Goal: Information Seeking & Learning: Learn about a topic

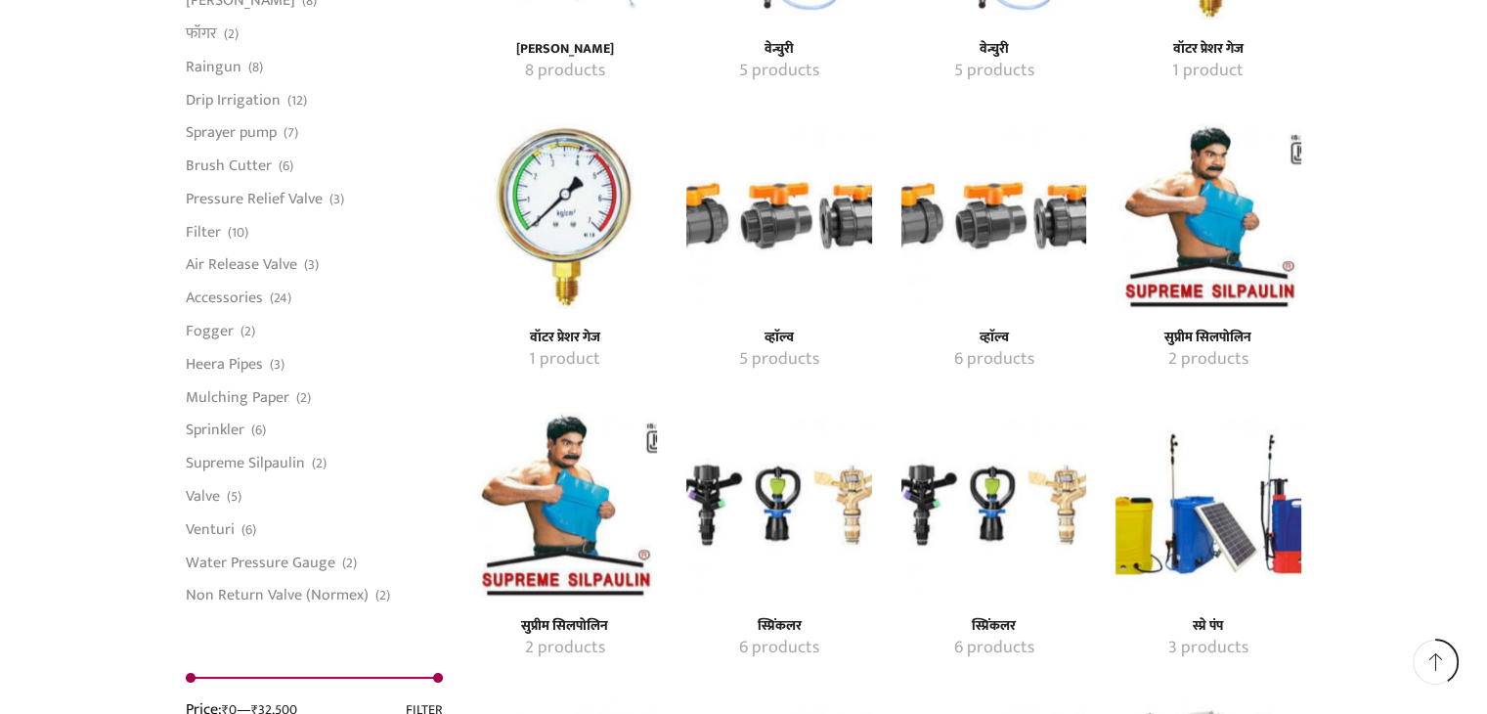
scroll to position [2150, 0]
click at [762, 491] on img "Visit product category स्प्रिंकलर" at bounding box center [778, 503] width 185 height 185
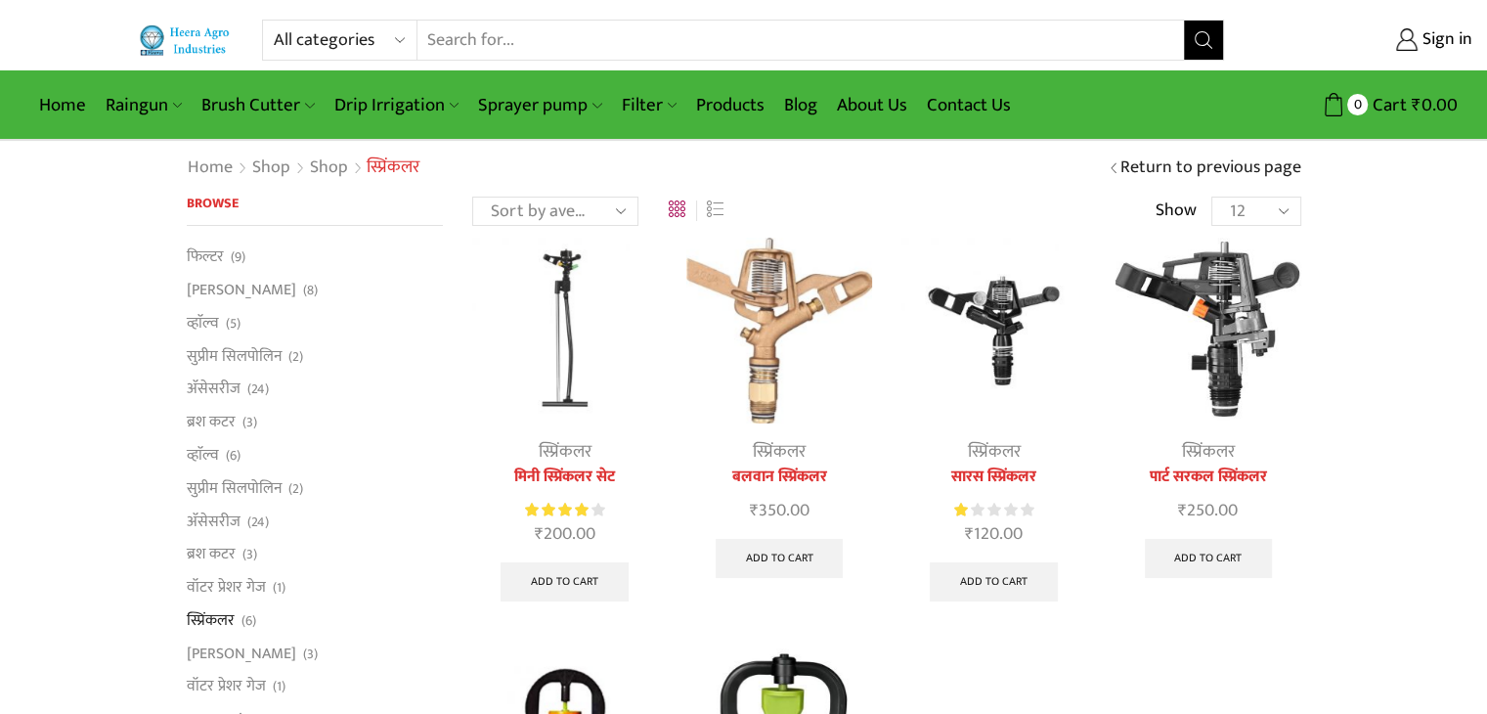
click at [977, 325] on img at bounding box center [993, 330] width 185 height 185
click at [1001, 474] on link "सारस स्प्रिंकलर" at bounding box center [993, 476] width 185 height 23
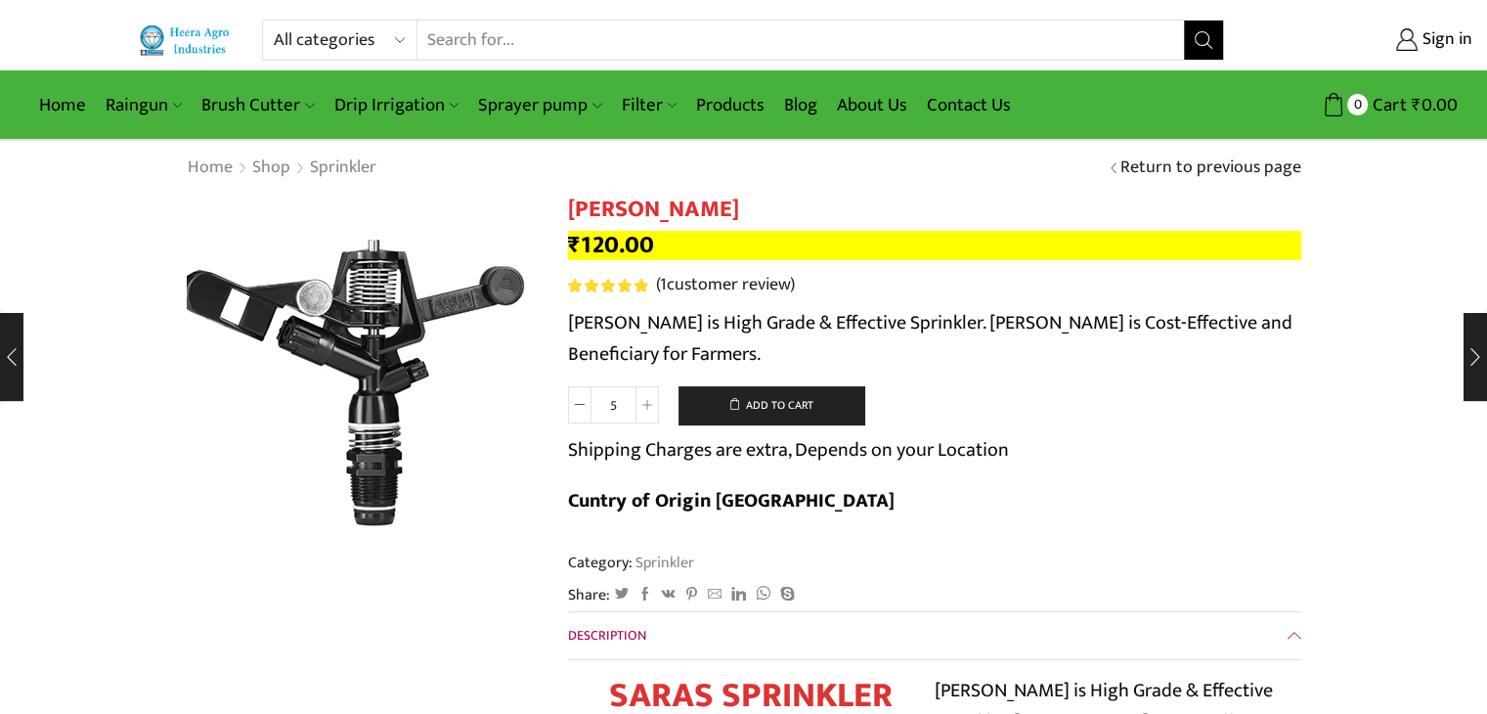
click at [390, 344] on img at bounding box center [351, 382] width 489 height 489
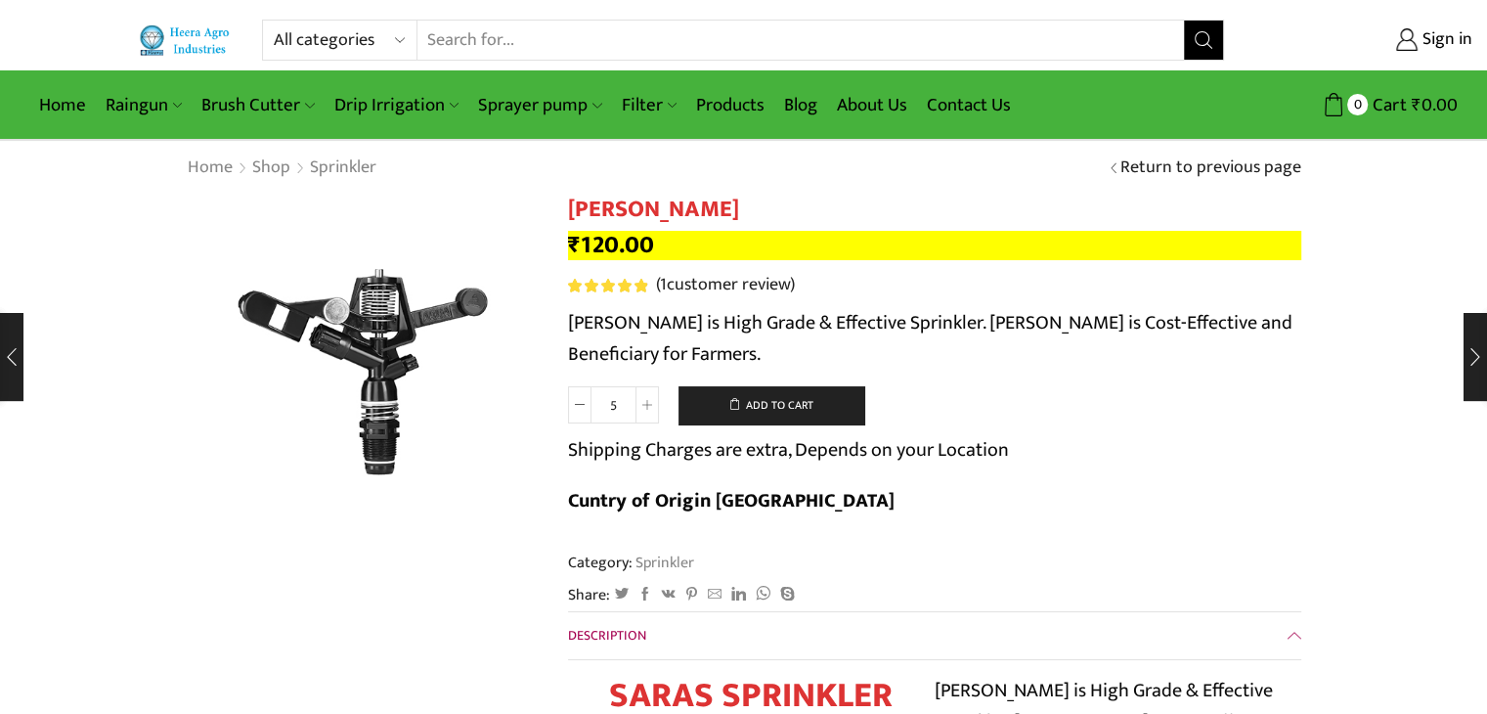
drag, startPoint x: 713, startPoint y: 316, endPoint x: 951, endPoint y: 327, distance: 238.8
click at [951, 327] on p "[PERSON_NAME] is High Grade & Effective Sprinkler. [PERSON_NAME] is Cost-Effect…" at bounding box center [934, 338] width 733 height 63
drag, startPoint x: 571, startPoint y: 203, endPoint x: 723, endPoint y: 211, distance: 152.7
click at [723, 211] on h1 "[PERSON_NAME]" at bounding box center [934, 209] width 733 height 28
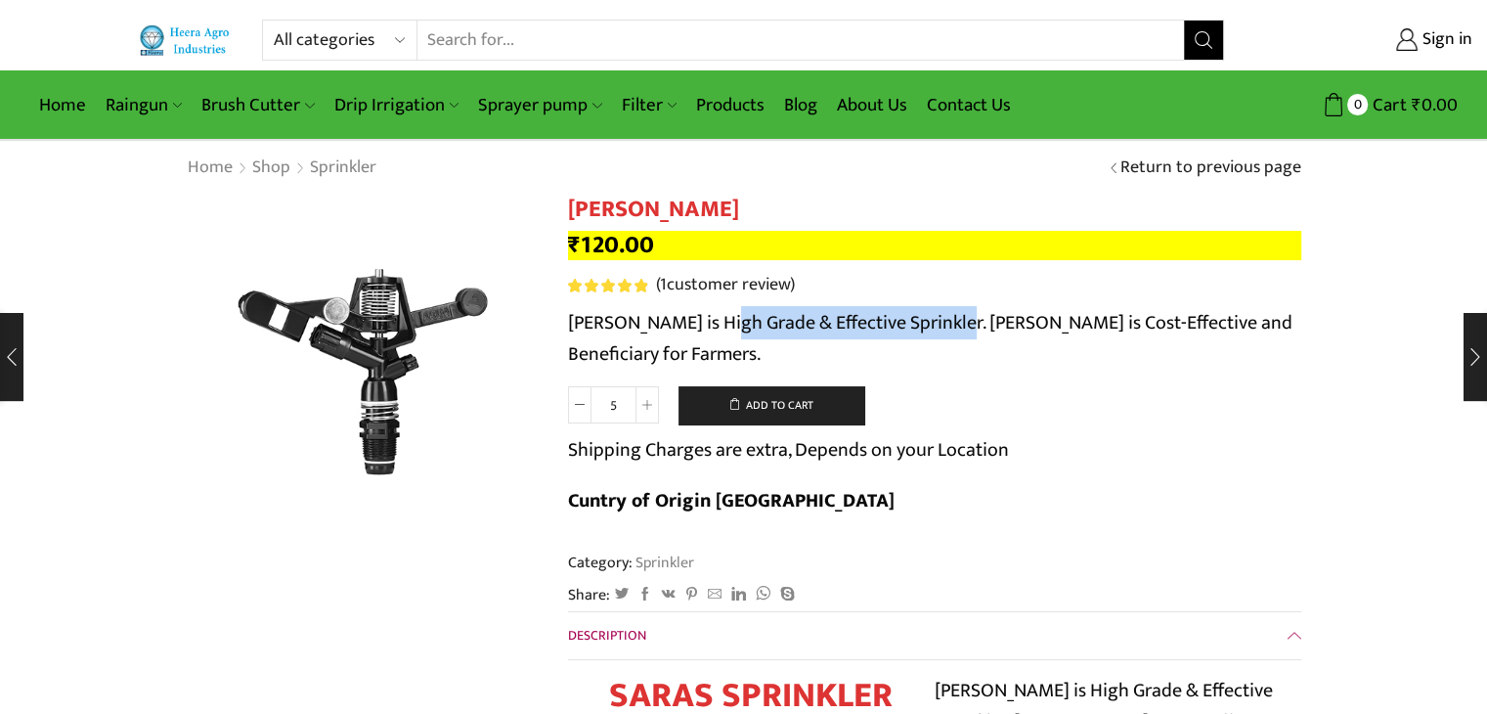
copy h1 "[PERSON_NAME]"
click at [692, 249] on p "₹ 120.00" at bounding box center [934, 245] width 733 height 29
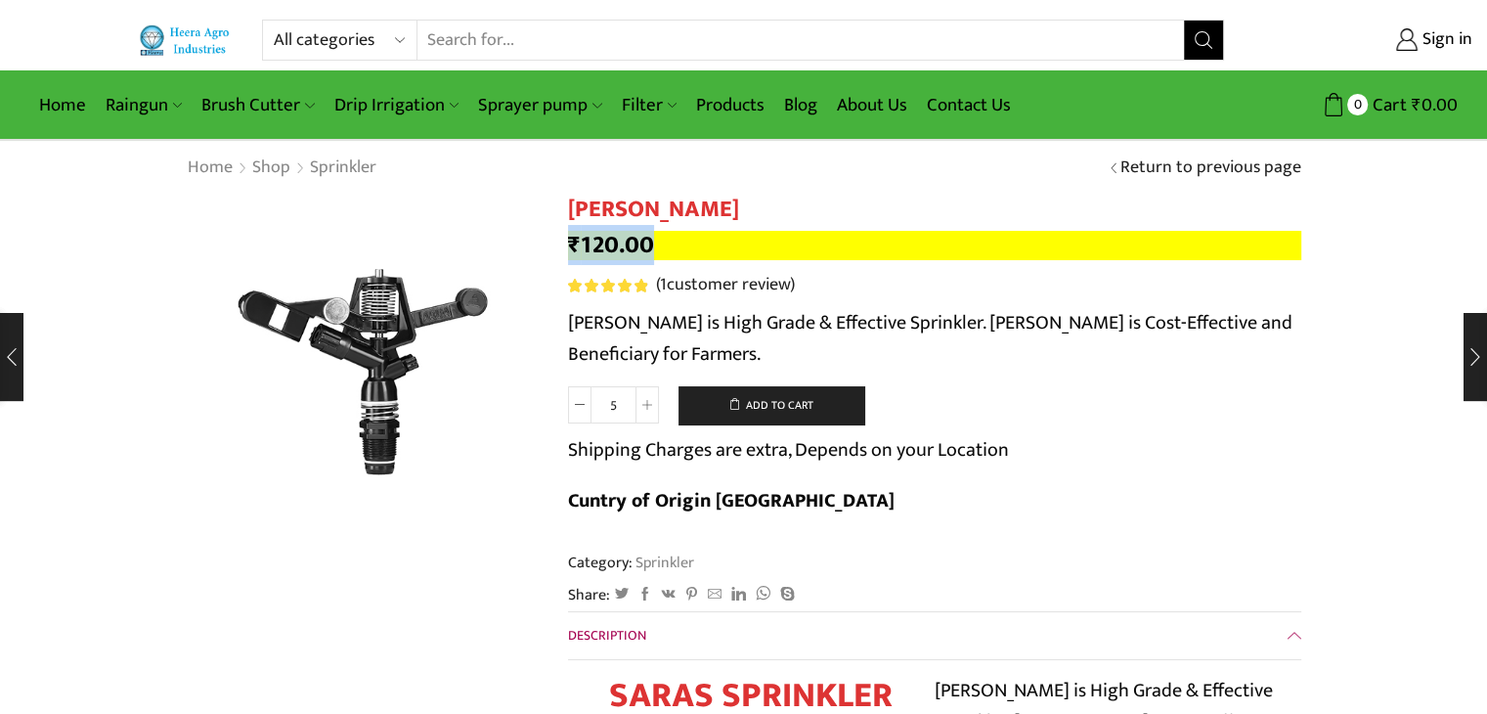
drag, startPoint x: 579, startPoint y: 232, endPoint x: 559, endPoint y: 231, distance: 19.6
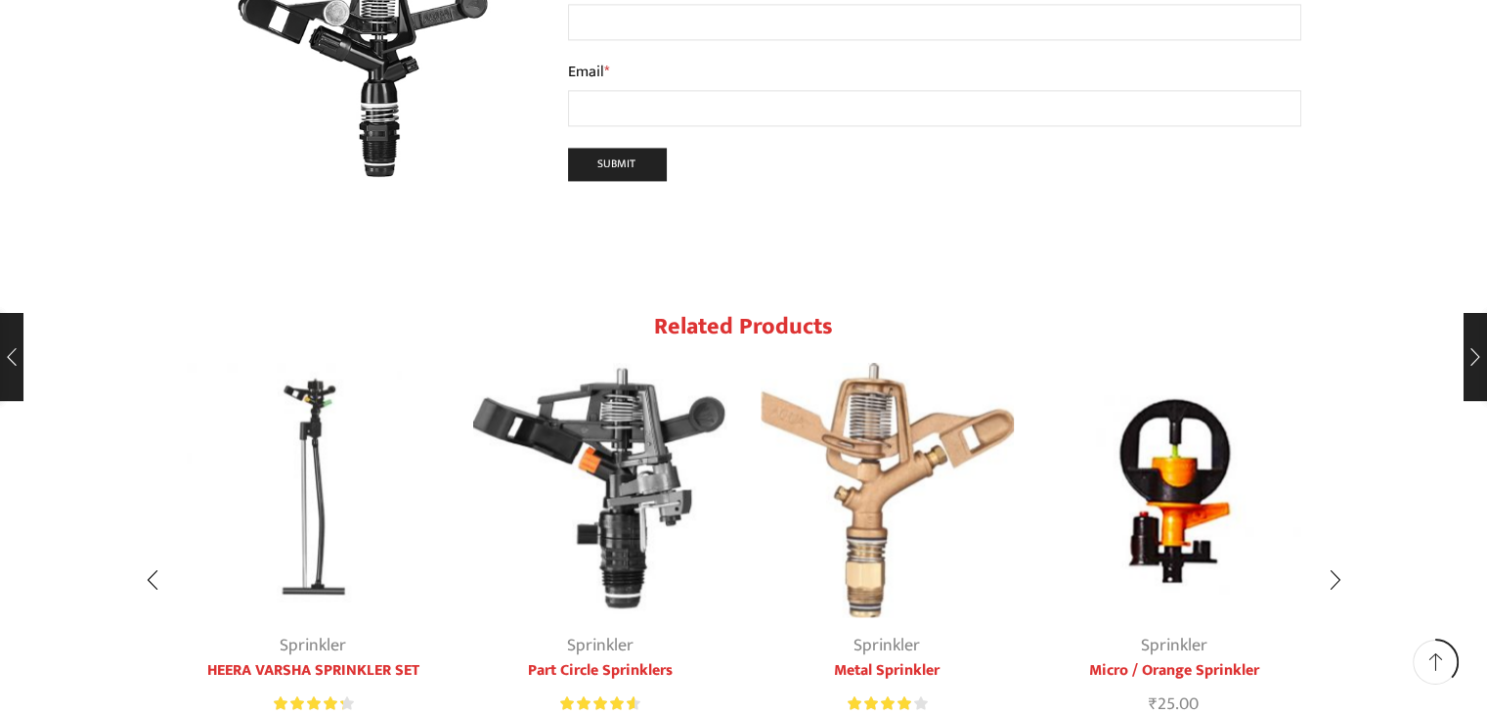
scroll to position [3030, 0]
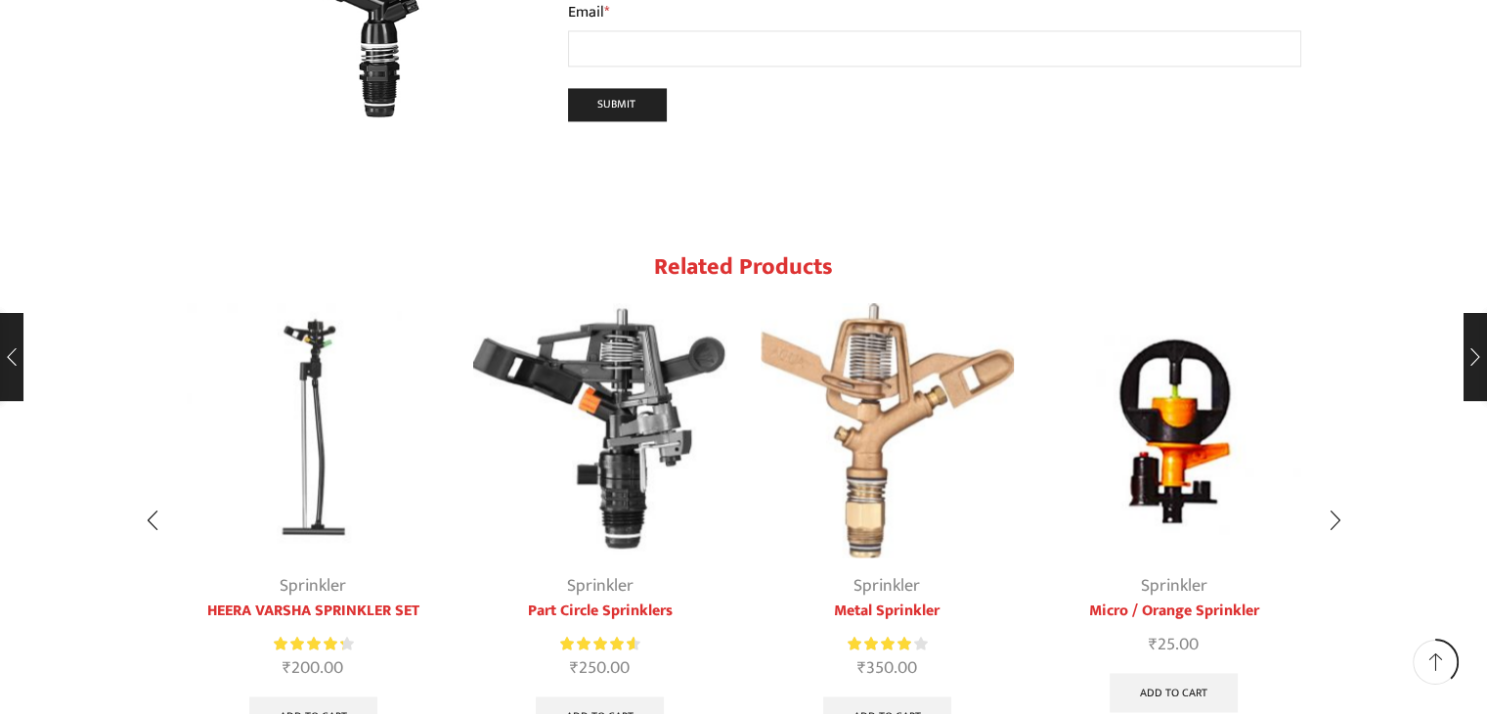
click at [869, 312] on img "3 / 5" at bounding box center [887, 430] width 254 height 254
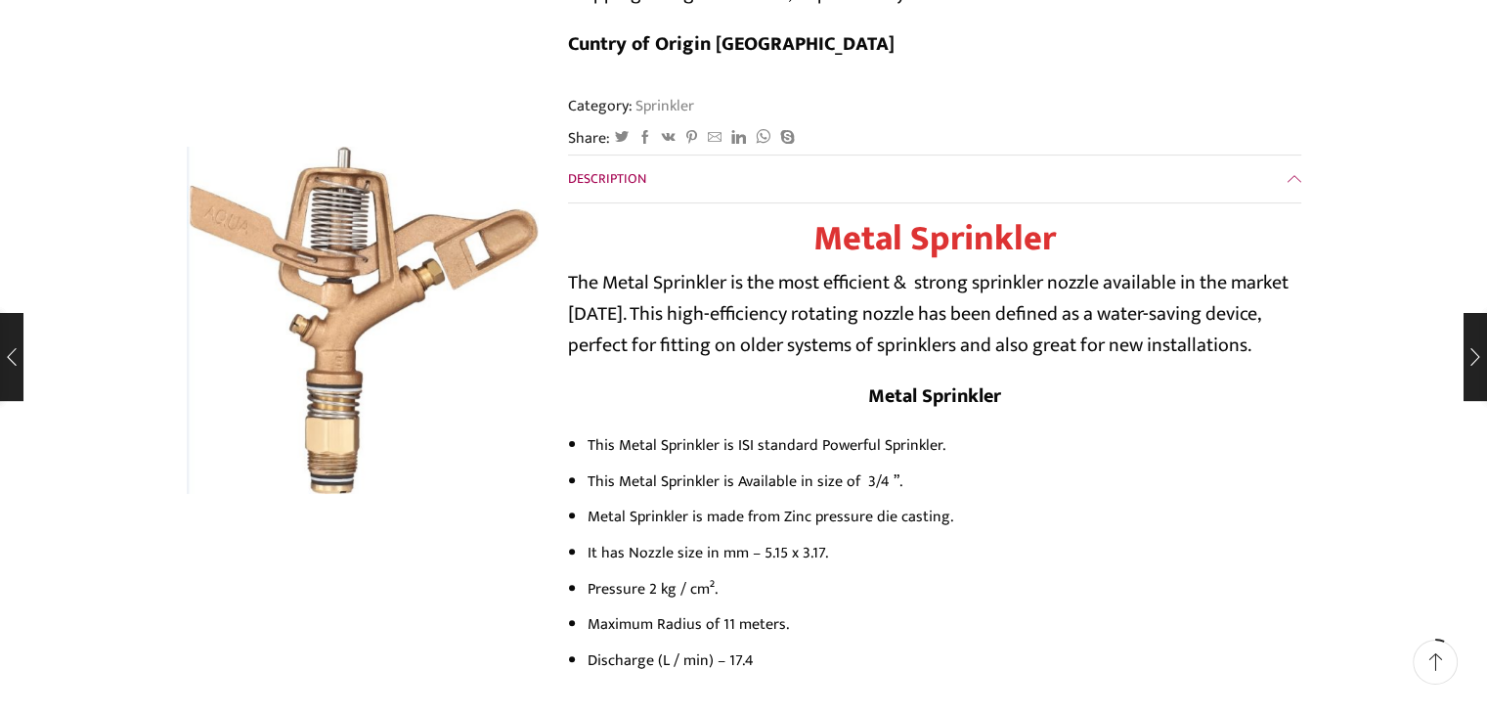
scroll to position [586, 0]
